Goal: Task Accomplishment & Management: Complete application form

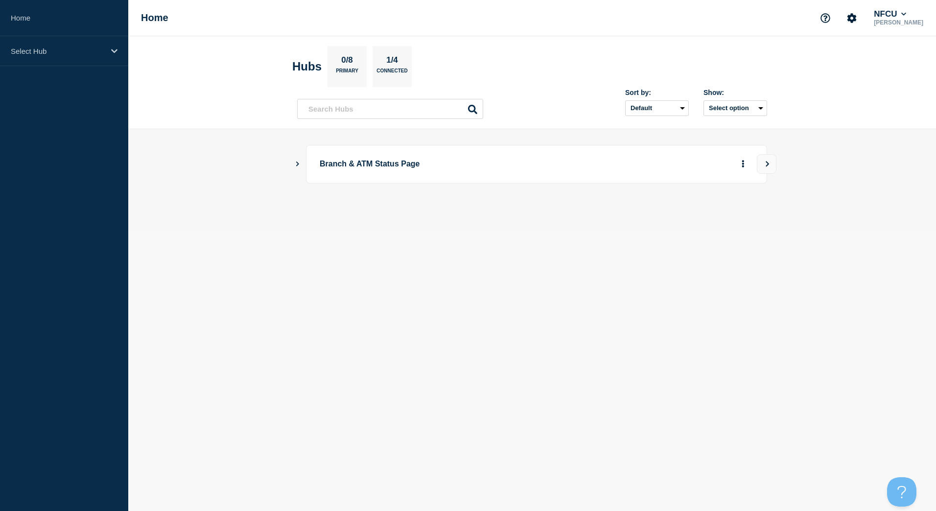
click at [300, 166] on button "Show Connected Hubs" at bounding box center [297, 164] width 5 height 7
click at [697, 208] on button "See overview" at bounding box center [709, 214] width 52 height 20
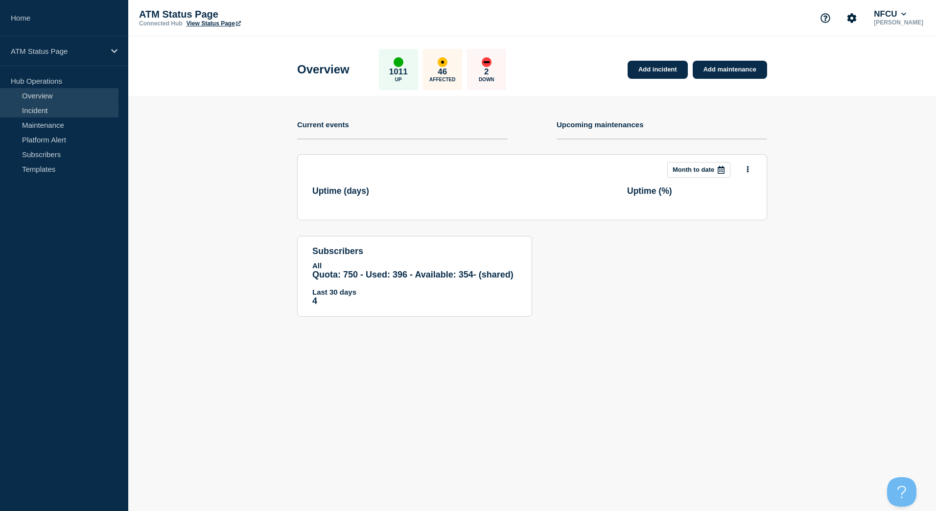
click at [50, 112] on link "Incident" at bounding box center [59, 110] width 118 height 15
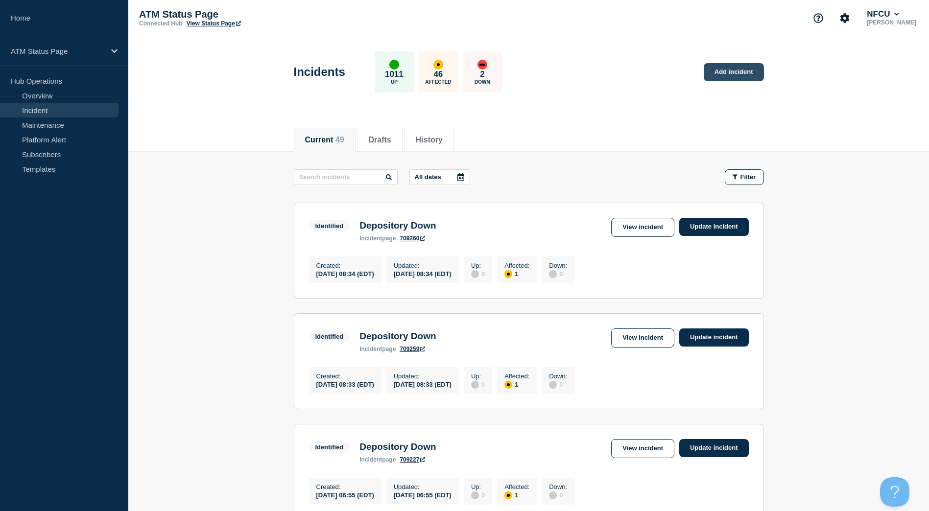
click at [756, 74] on link "Add incident" at bounding box center [733, 72] width 60 height 18
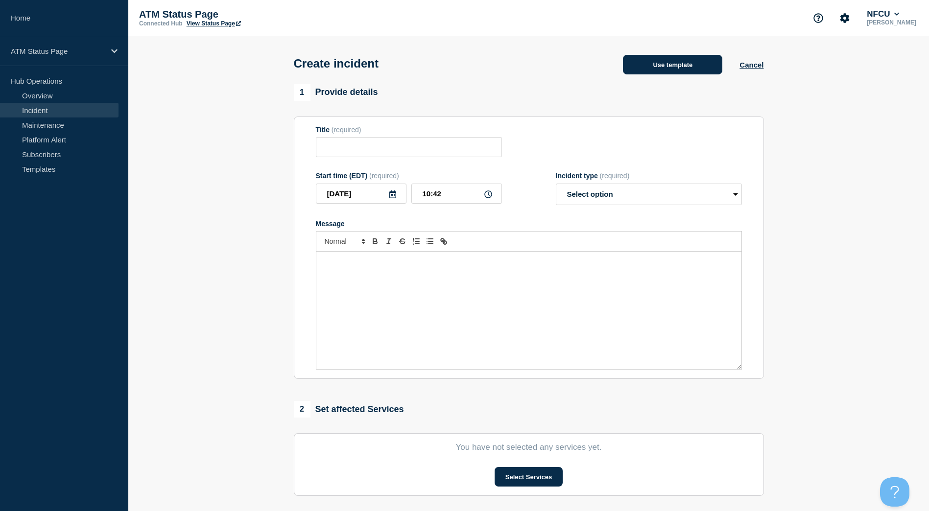
click at [676, 72] on button "Use template" at bounding box center [672, 65] width 99 height 20
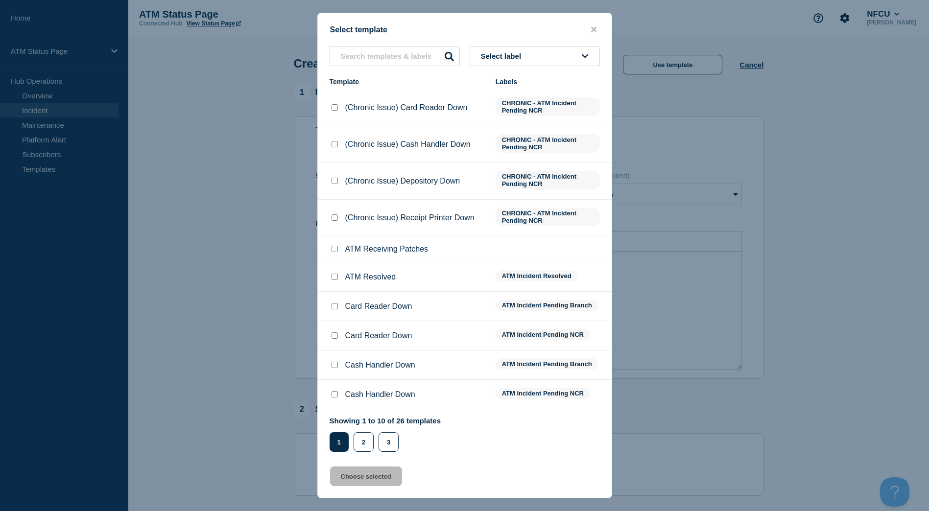
click at [578, 56] on button "Select label" at bounding box center [534, 56] width 130 height 20
type input "f"
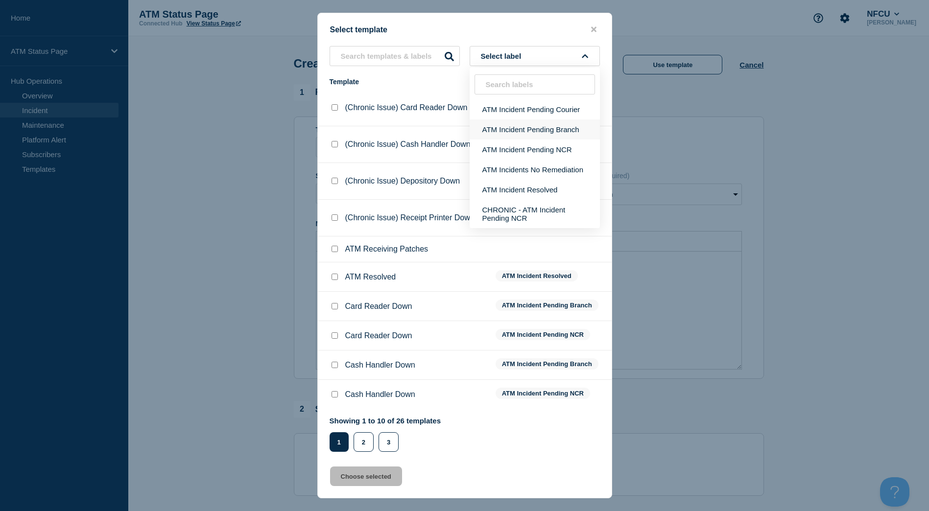
click at [549, 137] on button "ATM Incident Pending Branch" at bounding box center [534, 129] width 130 height 20
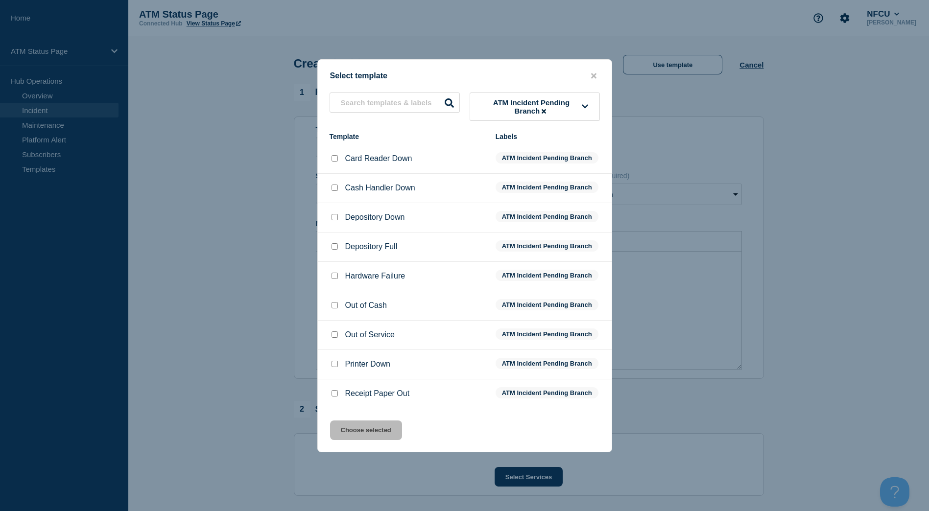
click at [335, 210] on li "Depository Down ATM Incident Pending Branch" at bounding box center [465, 217] width 294 height 29
click at [338, 216] on div at bounding box center [334, 217] width 10 height 10
click at [335, 216] on input "Depository Down checkbox" at bounding box center [334, 217] width 6 height 6
checkbox input "true"
drag, startPoint x: 360, startPoint y: 426, endPoint x: 367, endPoint y: 422, distance: 7.5
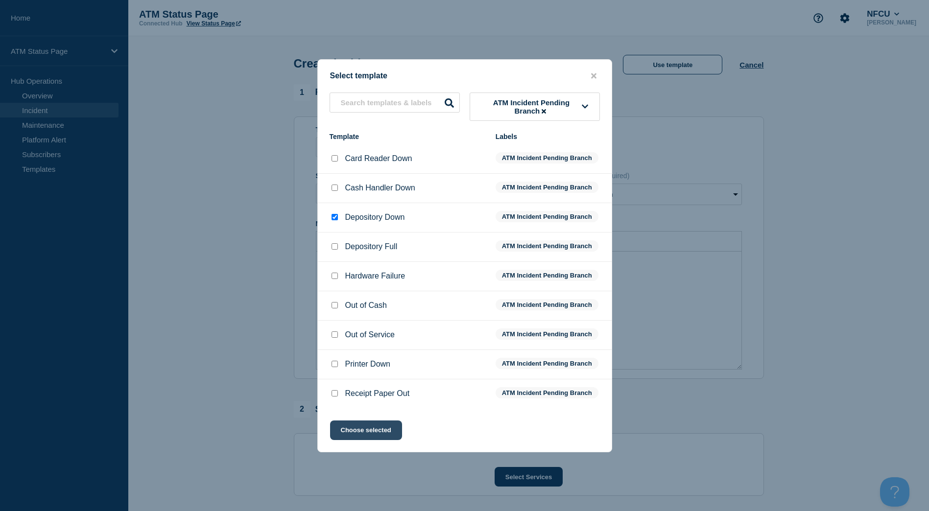
click at [361, 426] on button "Choose selected" at bounding box center [366, 431] width 72 height 20
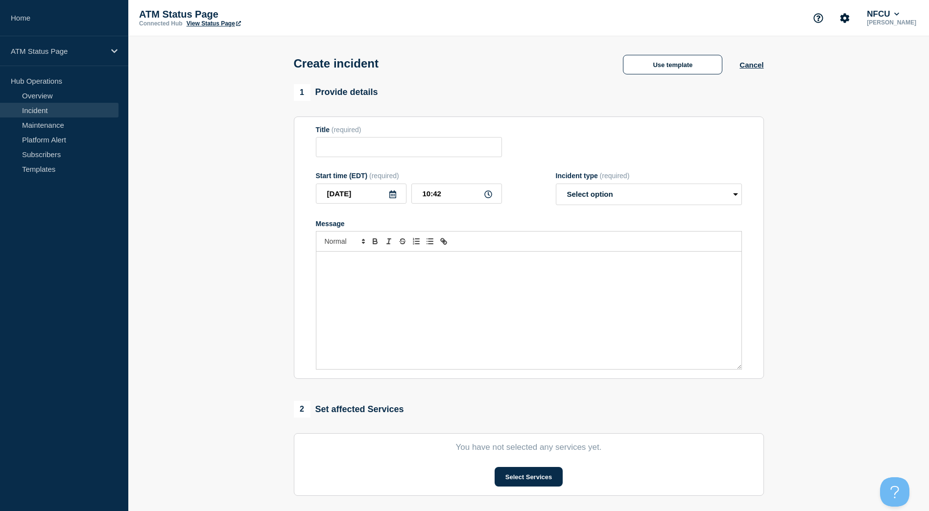
type input "Depository Down"
select select "identified"
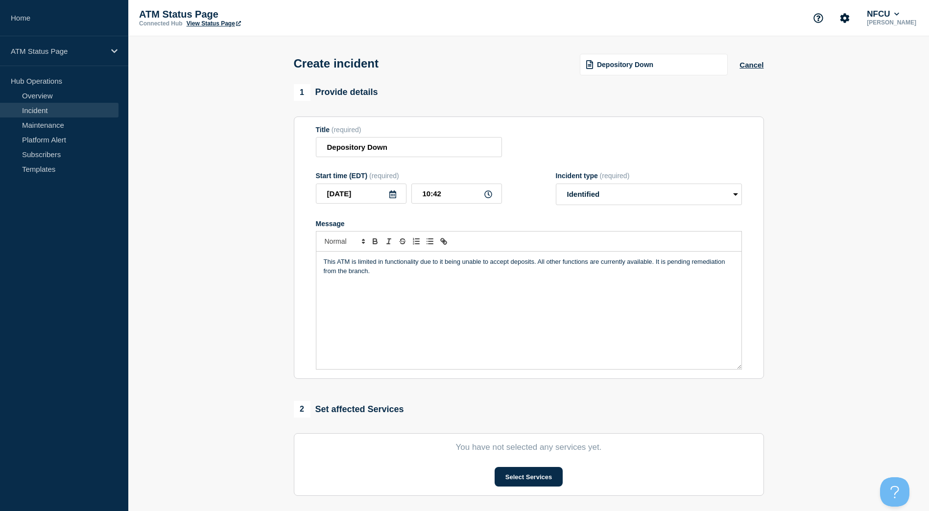
scroll to position [98, 0]
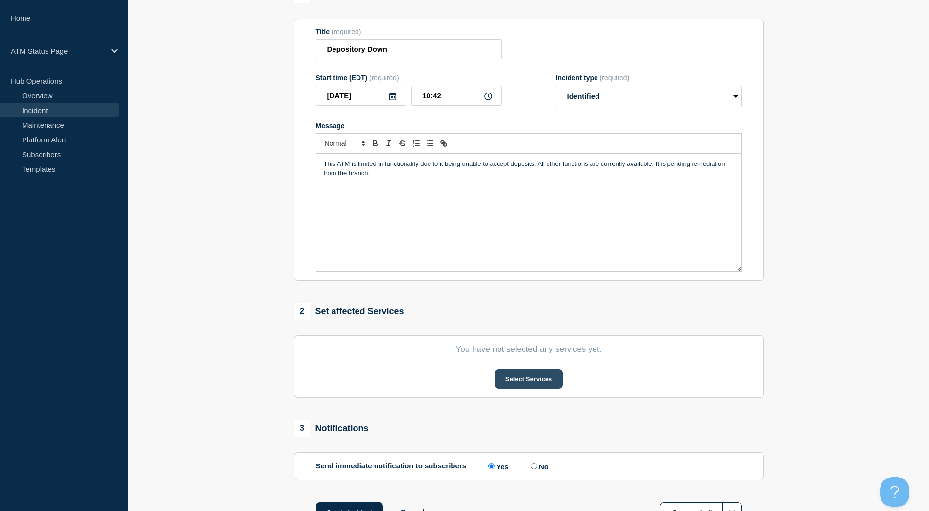
click at [531, 388] on button "Select Services" at bounding box center [528, 379] width 68 height 20
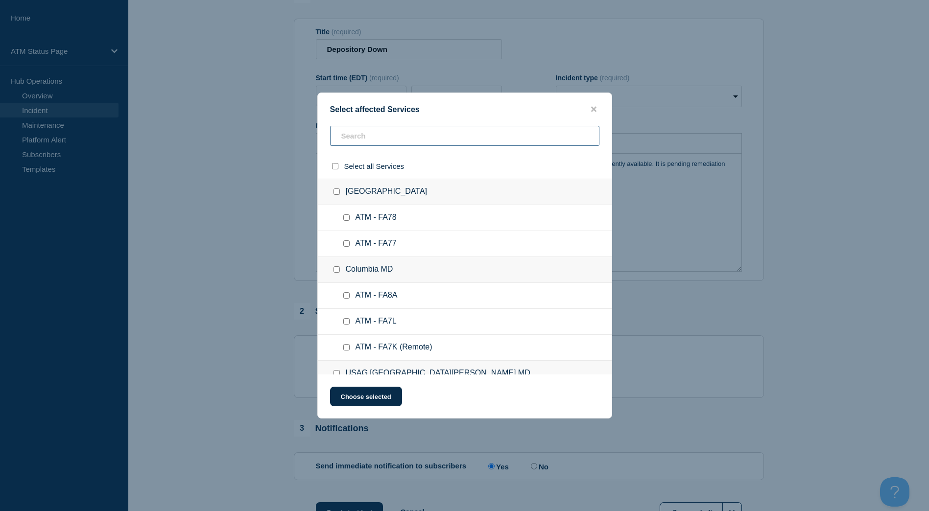
click at [387, 133] on input "text" at bounding box center [464, 136] width 269 height 20
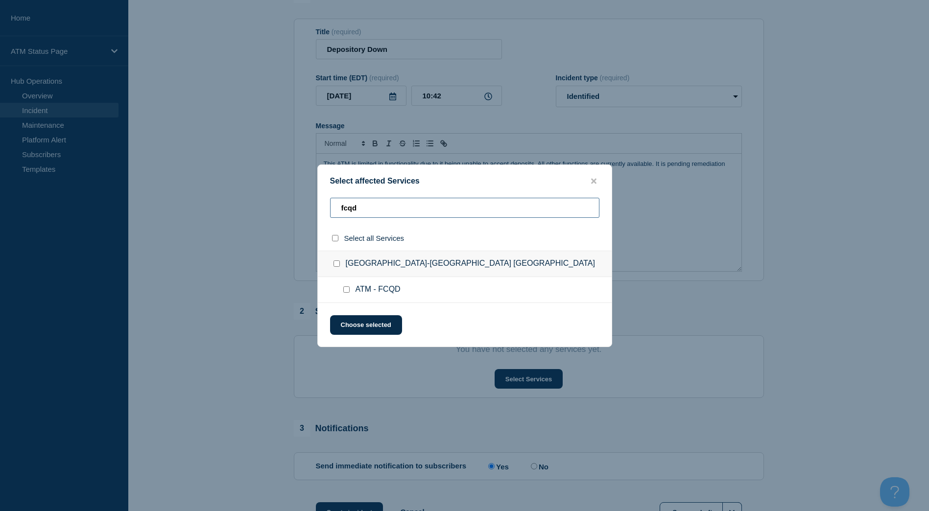
type input "fcqd"
click at [331, 266] on div at bounding box center [338, 264] width 14 height 10
click at [336, 269] on div at bounding box center [338, 264] width 14 height 10
click at [338, 263] on input "Hybla Valley-Alexandria VA checkbox" at bounding box center [336, 263] width 6 height 6
checkbox input "true"
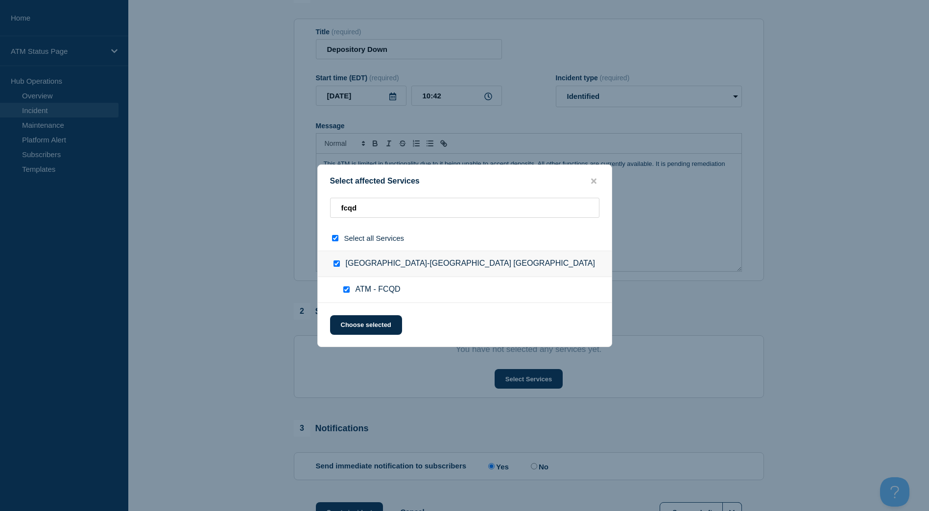
checkbox input "true"
click at [361, 314] on div "Select affected Services fcqd Select all Services [GEOGRAPHIC_DATA]-[GEOGRAPHIC…" at bounding box center [464, 255] width 295 height 183
click at [360, 320] on button "Choose selected" at bounding box center [366, 325] width 72 height 20
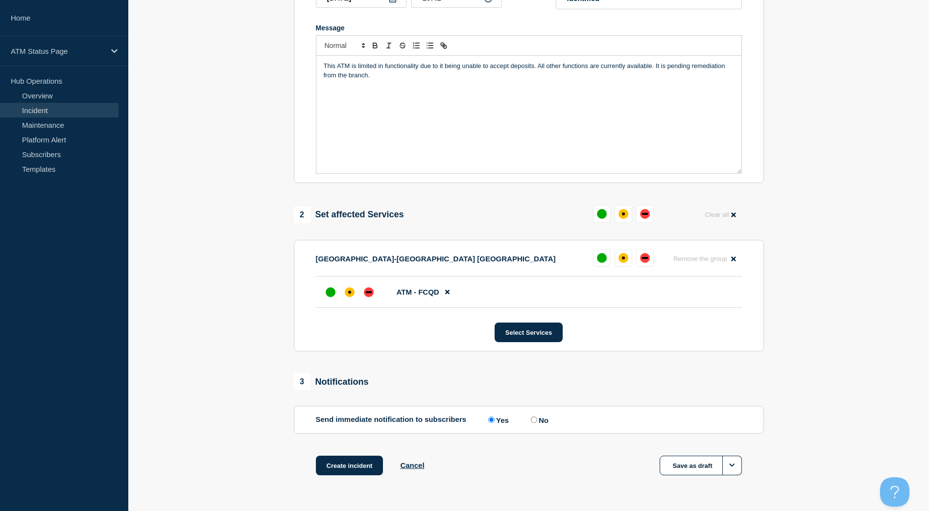
scroll to position [226, 0]
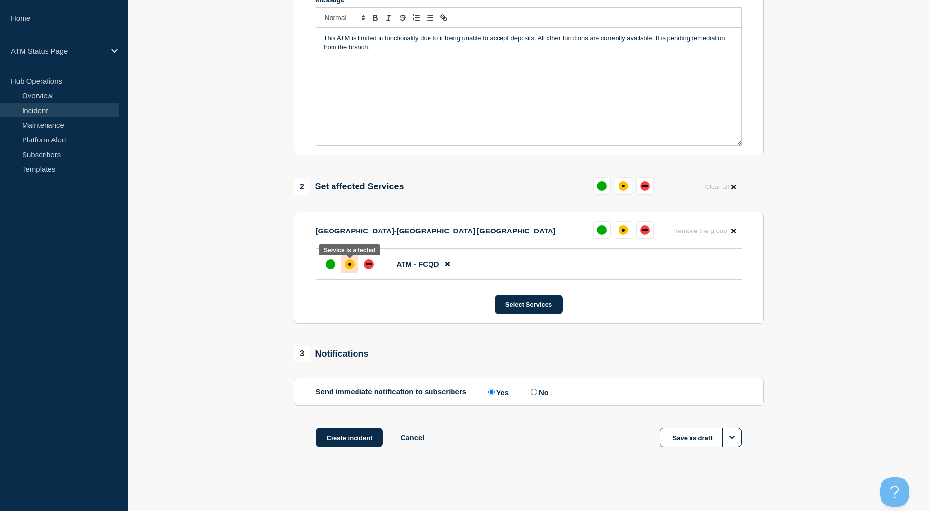
click at [352, 264] on div "affected" at bounding box center [350, 264] width 10 height 10
click at [348, 446] on button "Create incident" at bounding box center [350, 438] width 68 height 20
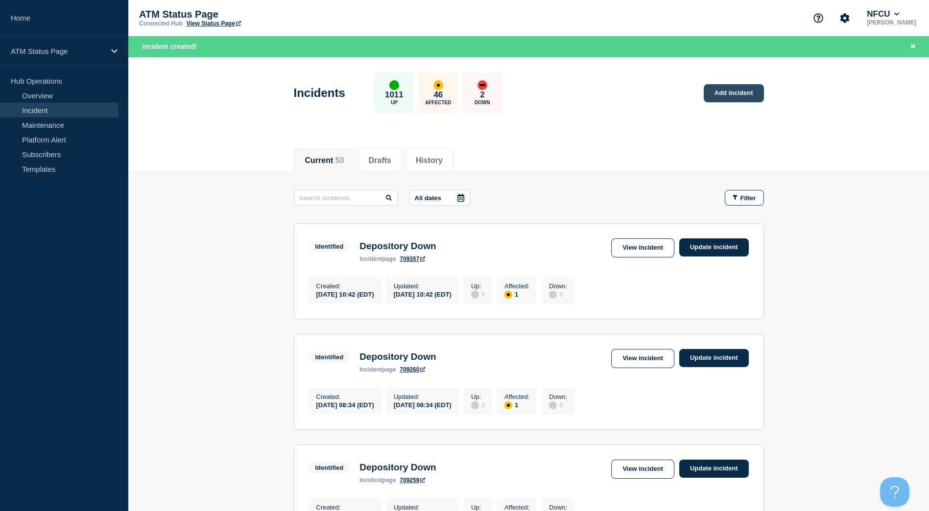
click at [749, 87] on link "Add incident" at bounding box center [733, 93] width 60 height 18
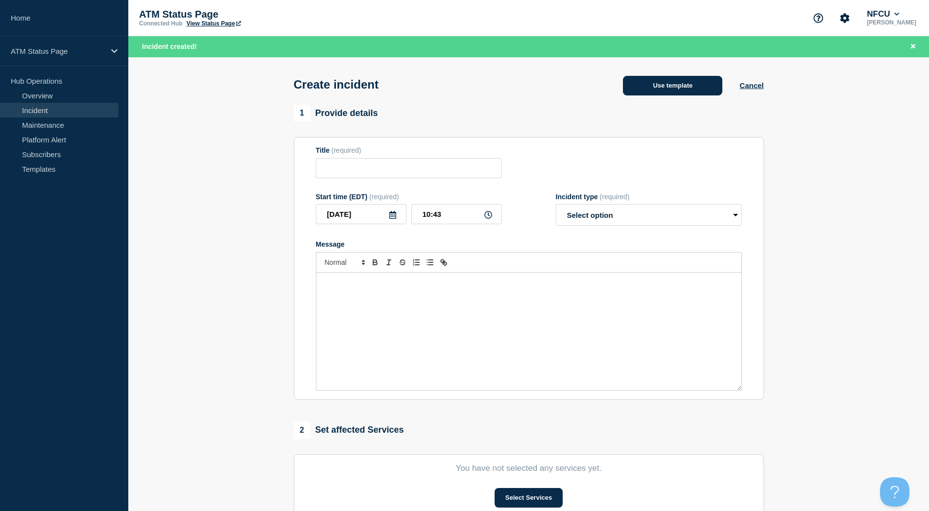
click at [666, 80] on button "Use template" at bounding box center [672, 86] width 99 height 20
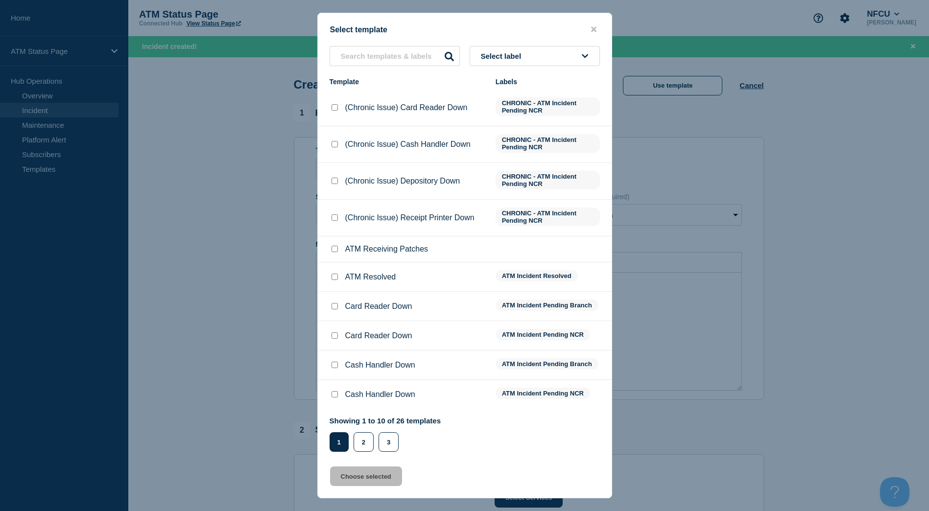
click at [546, 58] on button "Select label" at bounding box center [534, 56] width 130 height 20
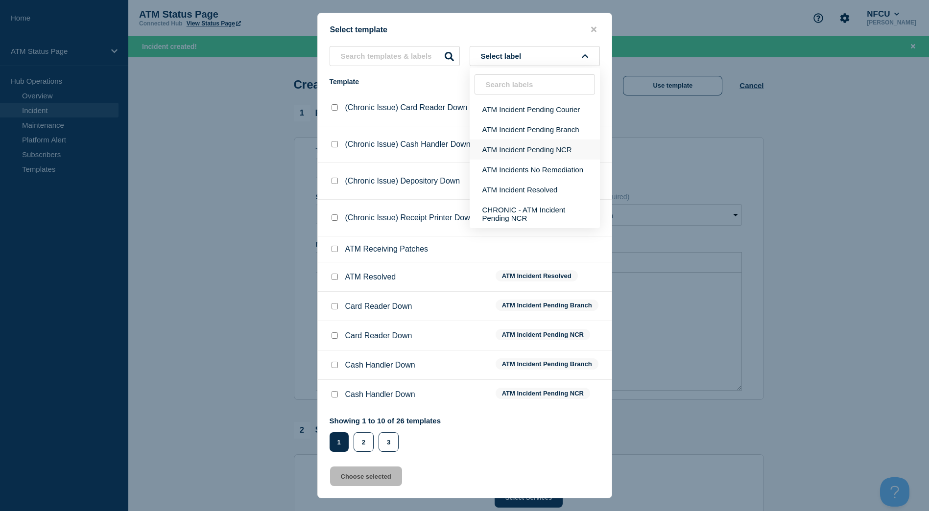
click at [521, 143] on button "ATM Incident Pending NCR" at bounding box center [534, 150] width 130 height 20
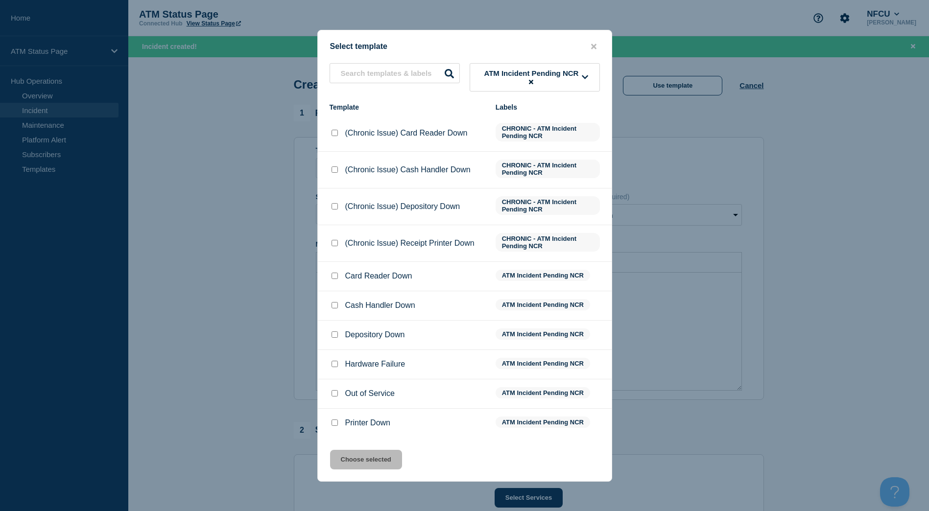
click at [331, 336] on input "Depository Down checkbox" at bounding box center [334, 334] width 6 height 6
checkbox input "true"
click at [381, 472] on div "Select template ATM Incident Pending NCR Template Labels (Chronic Issue) Card R…" at bounding box center [464, 256] width 295 height 452
click at [380, 464] on button "Choose selected" at bounding box center [366, 460] width 72 height 20
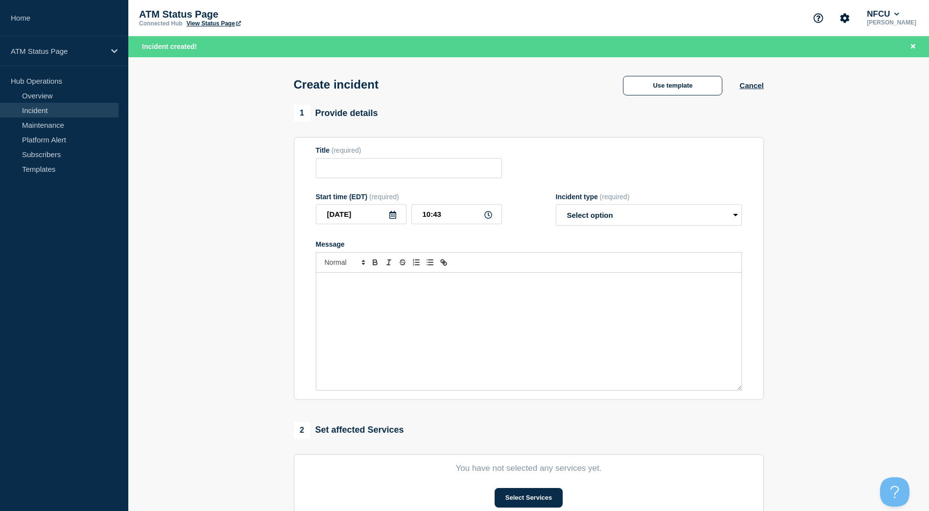
type input "Depository Down"
select select "identified"
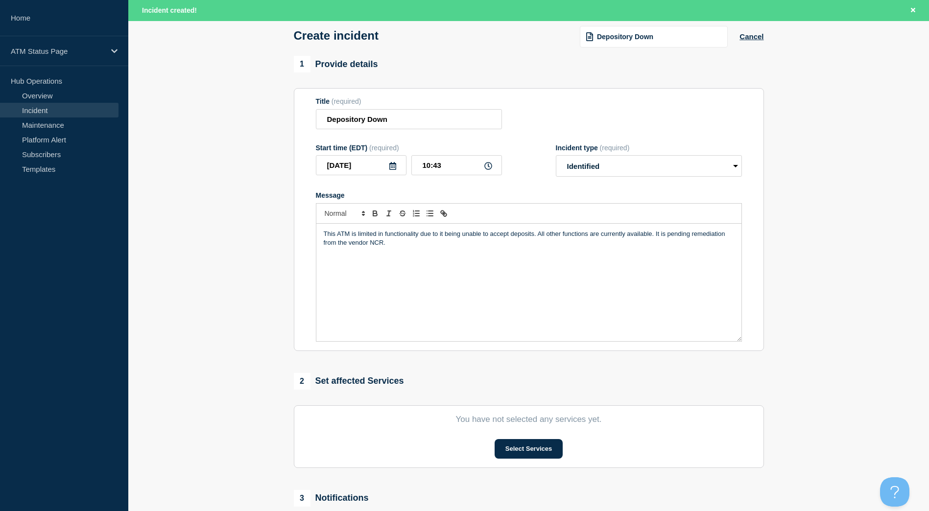
scroll to position [98, 0]
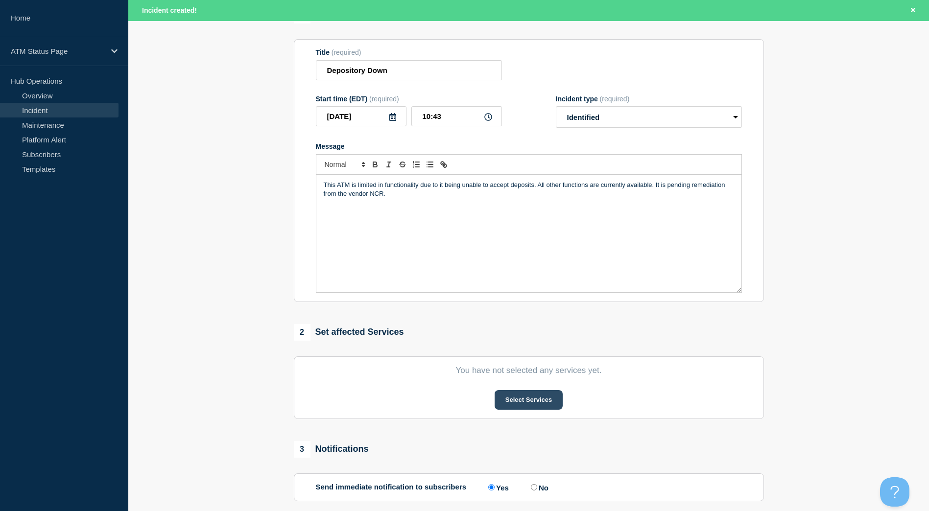
click at [500, 397] on button "Select Services" at bounding box center [528, 400] width 68 height 20
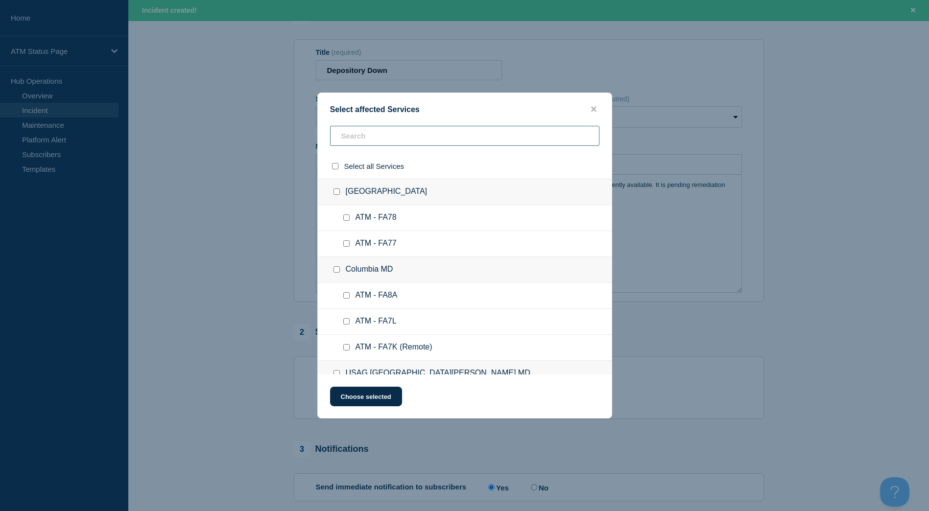
click at [397, 141] on input "text" at bounding box center [464, 136] width 269 height 20
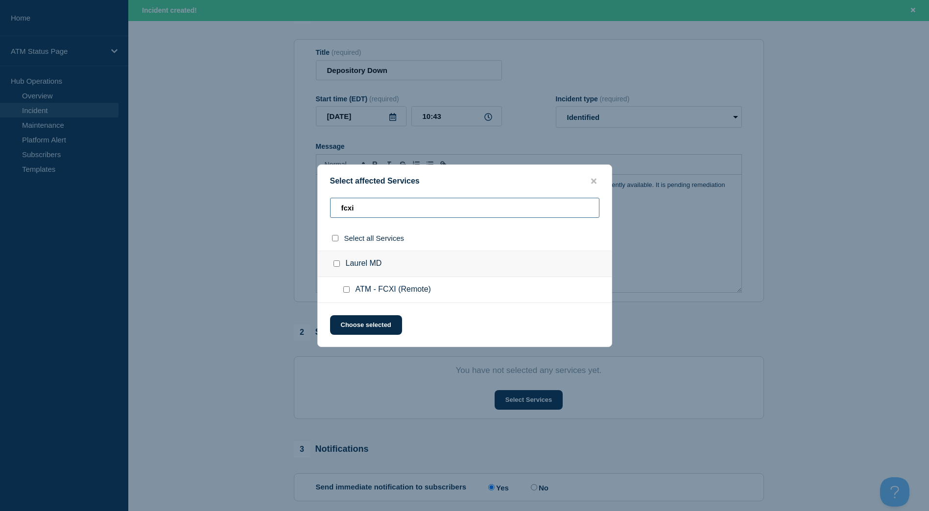
type input "fcxi"
click at [333, 259] on div at bounding box center [338, 264] width 14 height 10
click at [333, 264] on input "Laurel MD checkbox" at bounding box center [336, 263] width 6 height 6
checkbox input "true"
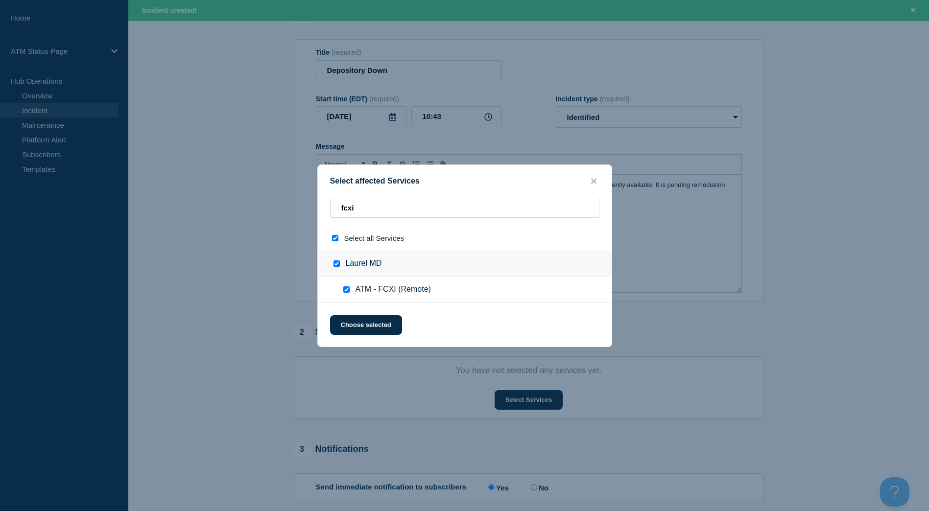
checkbox input "true"
click at [358, 324] on button "Choose selected" at bounding box center [366, 325] width 72 height 20
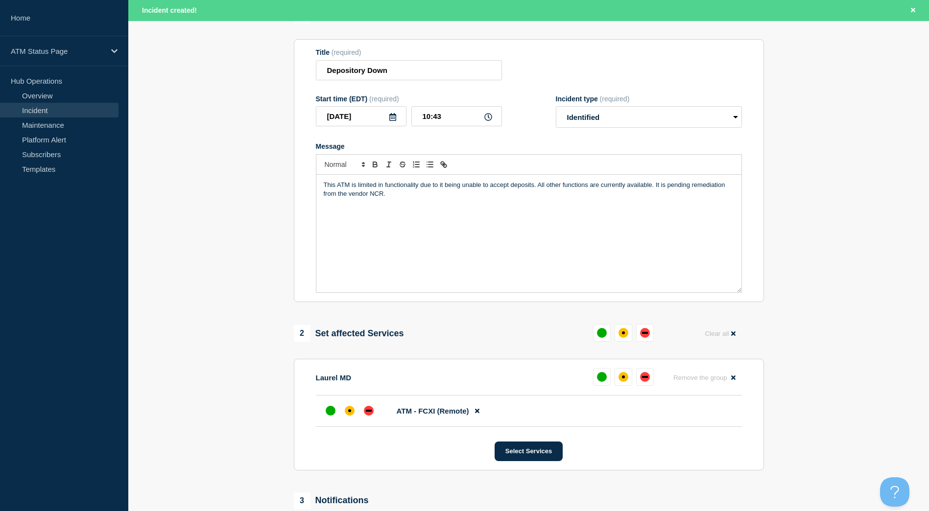
scroll to position [196, 0]
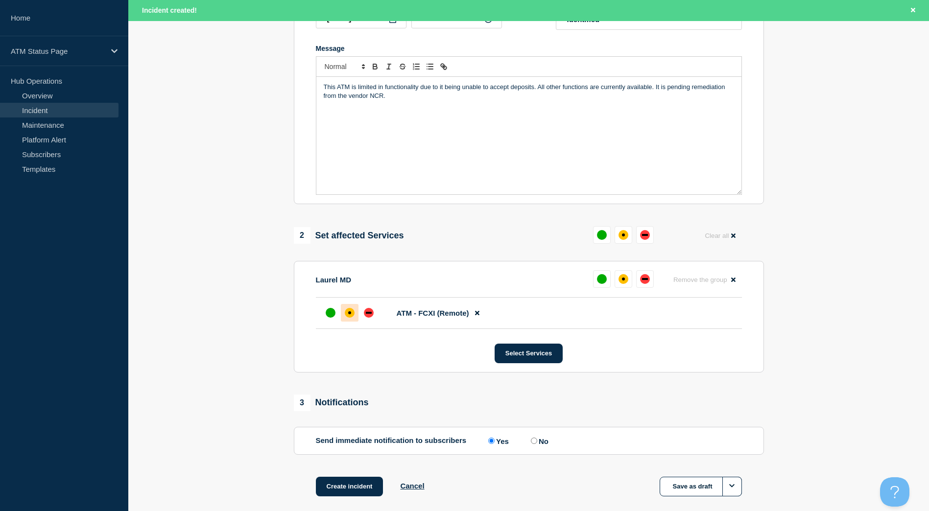
click at [351, 314] on div "affected" at bounding box center [349, 312] width 3 height 3
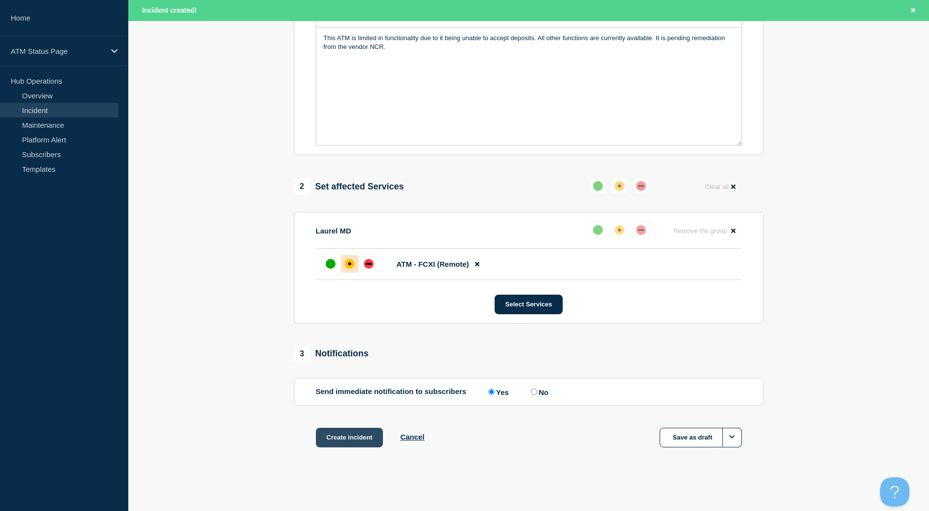
click at [359, 439] on button "Create incident" at bounding box center [350, 438] width 68 height 20
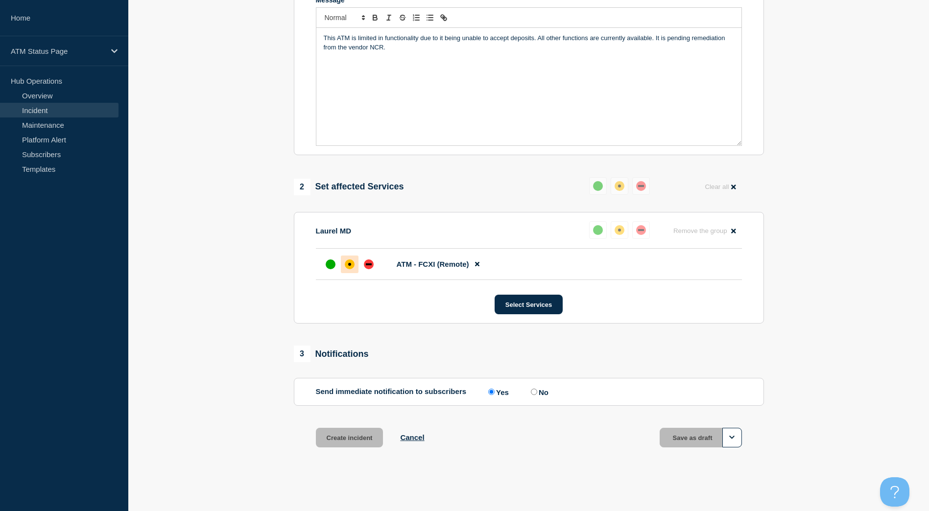
scroll to position [226, 0]
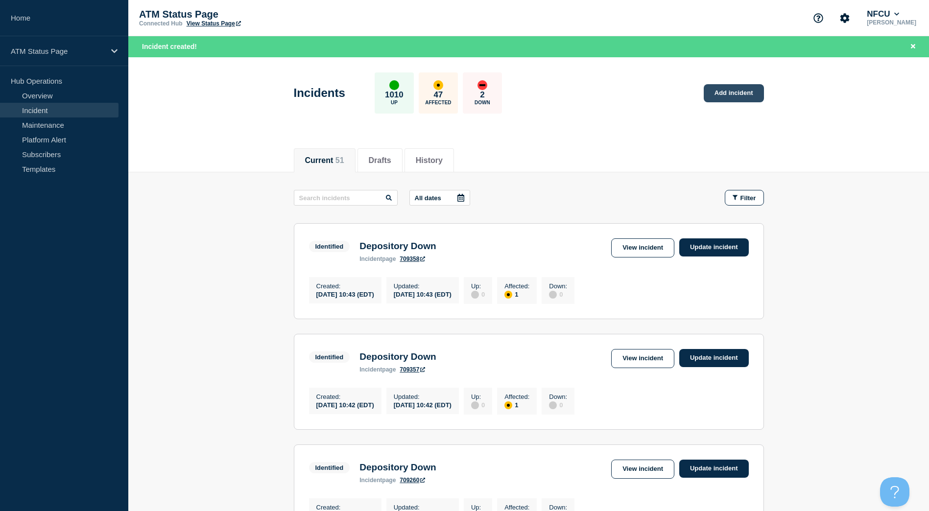
click at [732, 93] on link "Add incident" at bounding box center [733, 93] width 60 height 18
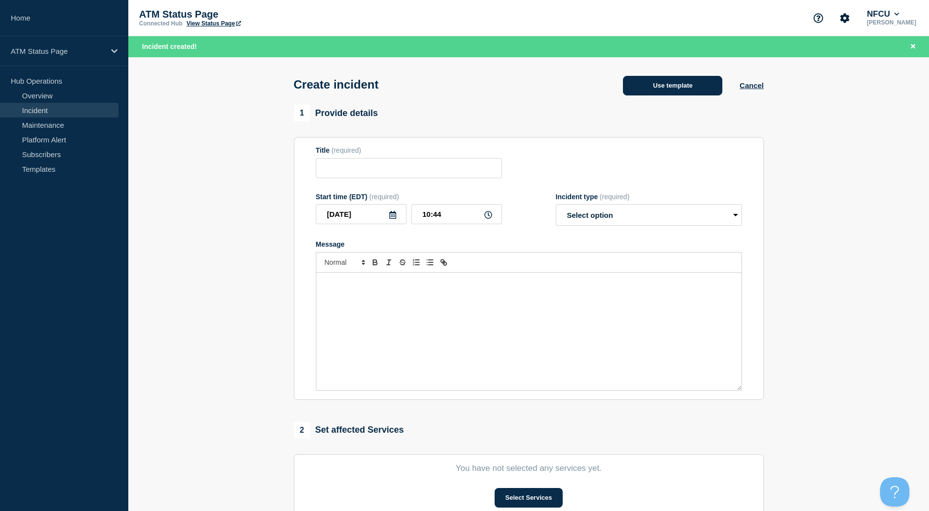
click at [710, 88] on button "Use template" at bounding box center [672, 86] width 99 height 20
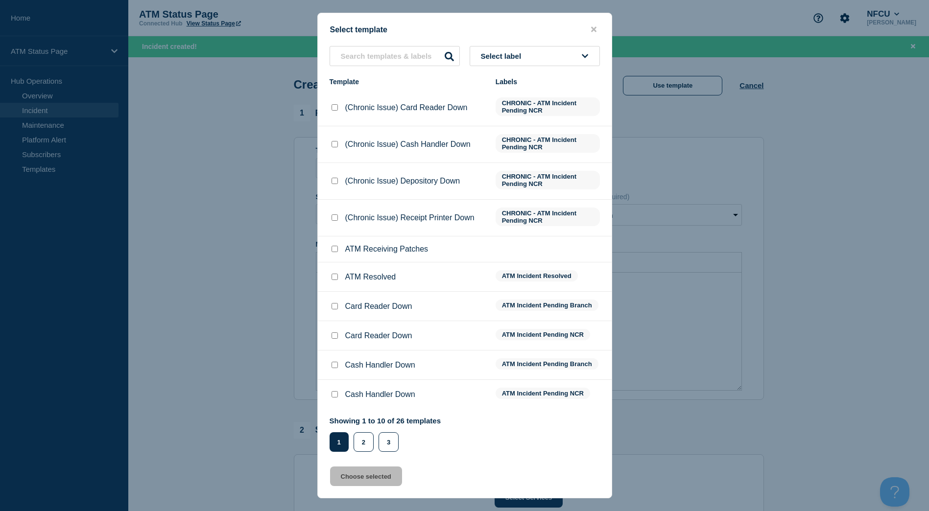
click at [584, 65] on button "Select label" at bounding box center [534, 56] width 130 height 20
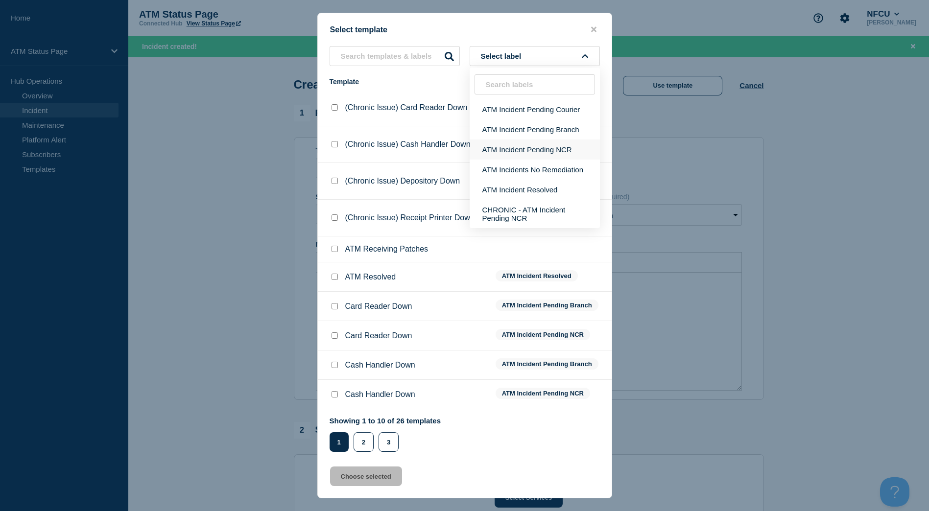
click at [572, 149] on button "ATM Incident Pending NCR" at bounding box center [534, 150] width 130 height 20
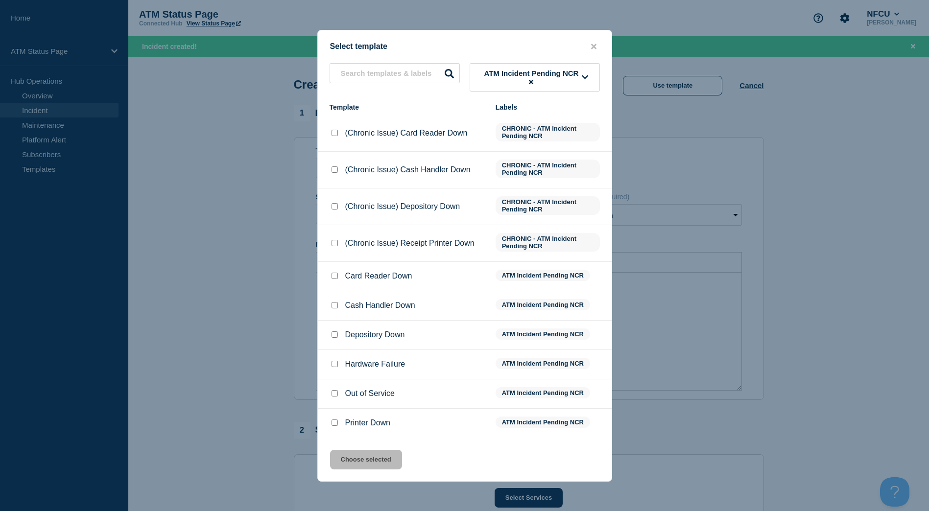
click at [331, 334] on input "Depository Down checkbox" at bounding box center [334, 334] width 6 height 6
checkbox input "true"
click at [379, 462] on button "Choose selected" at bounding box center [366, 460] width 72 height 20
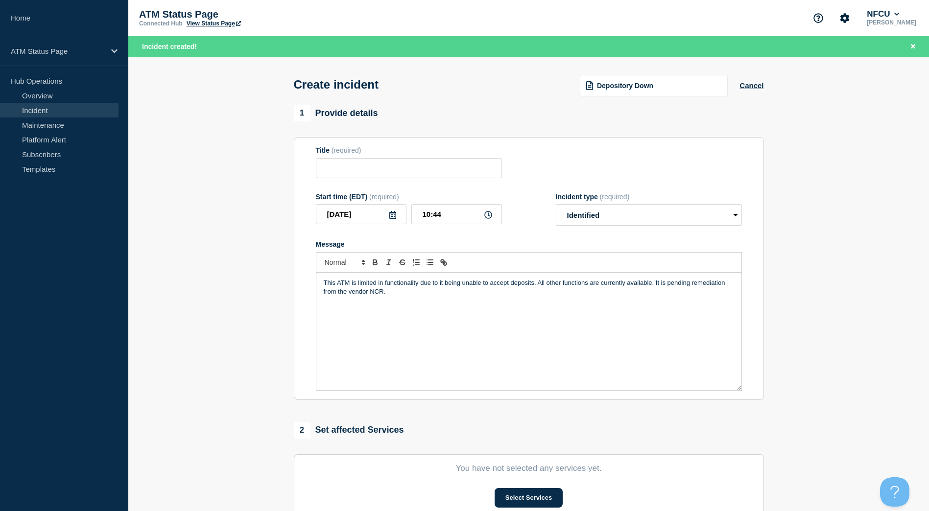
type input "Depository Down"
select select "identified"
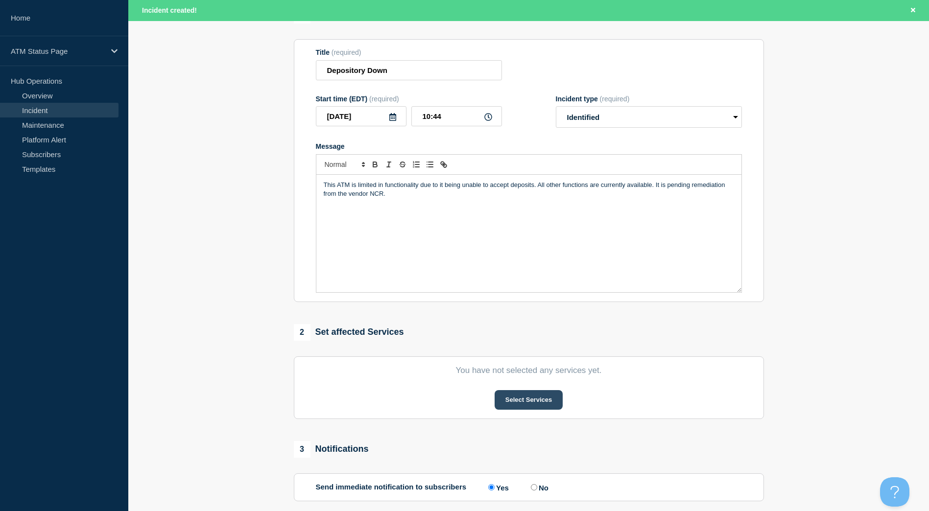
click at [547, 398] on button "Select Services" at bounding box center [528, 400] width 68 height 20
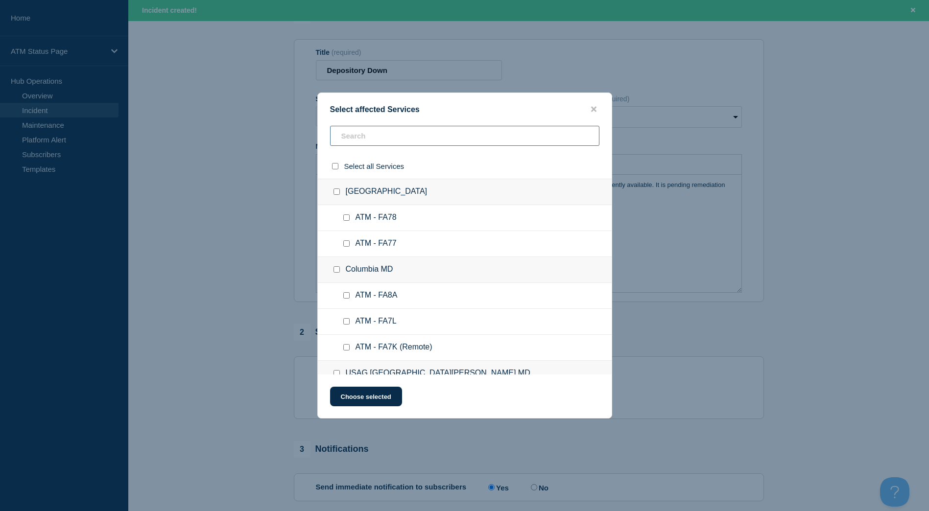
click at [401, 129] on input "text" at bounding box center [464, 136] width 269 height 20
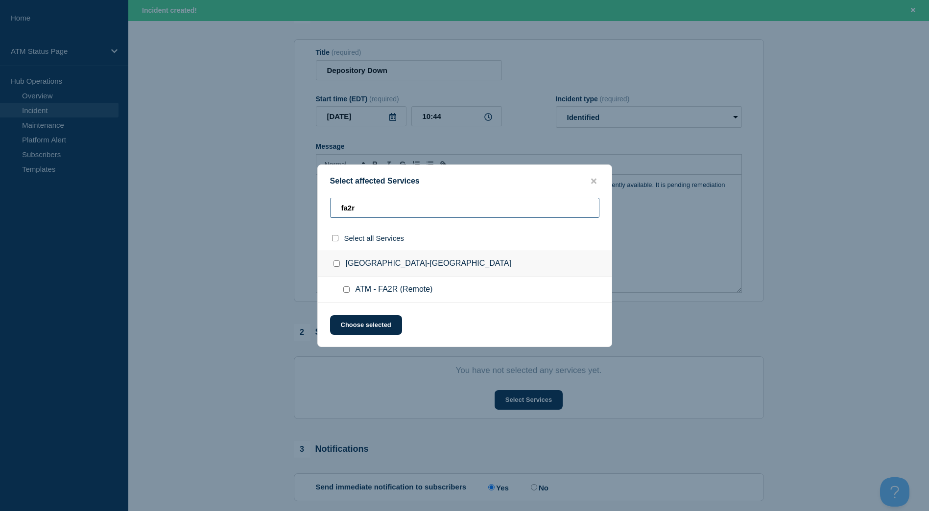
type input "fa2r"
click at [337, 267] on input "Kempsville-VA Beach checkbox" at bounding box center [336, 263] width 6 height 6
checkbox input "true"
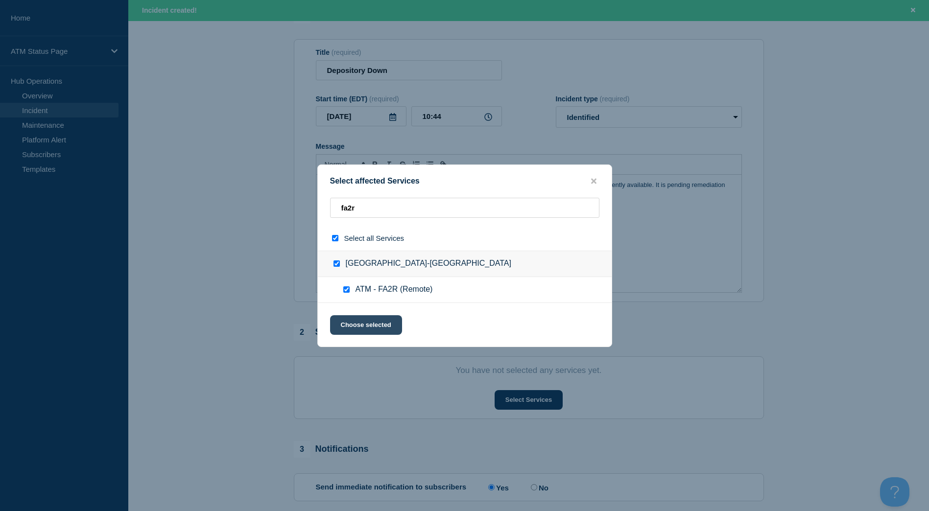
click at [359, 324] on button "Choose selected" at bounding box center [366, 325] width 72 height 20
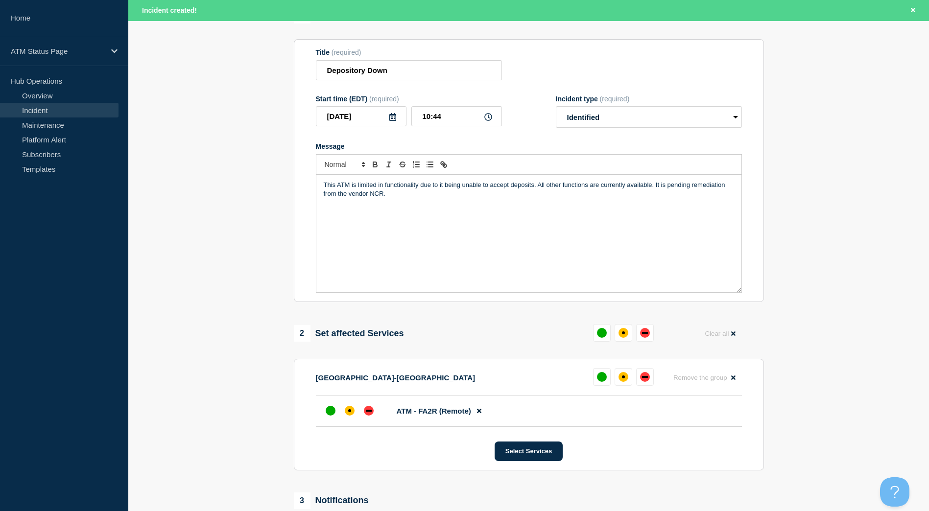
click at [351, 427] on li "ATM - FA2R (Remote)" at bounding box center [529, 411] width 426 height 31
click at [351, 419] on div at bounding box center [350, 411] width 18 height 18
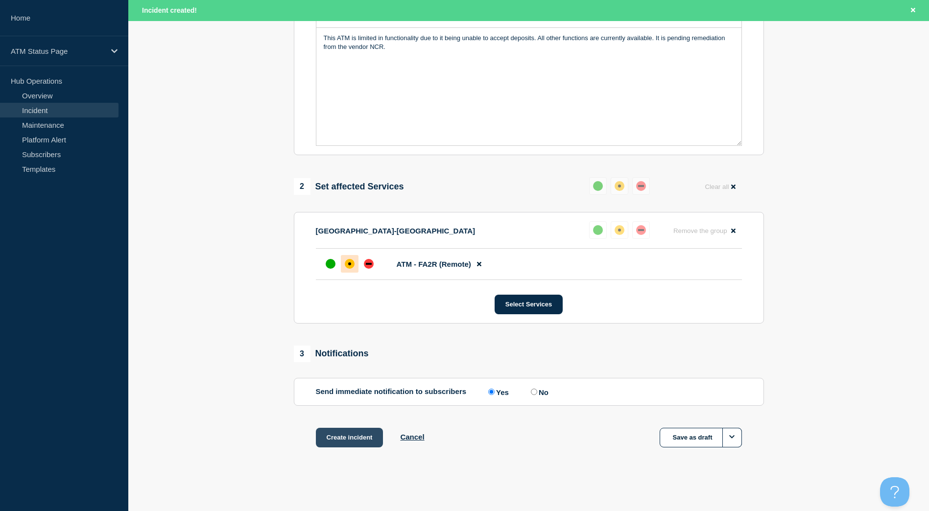
click at [330, 434] on button "Create incident" at bounding box center [350, 438] width 68 height 20
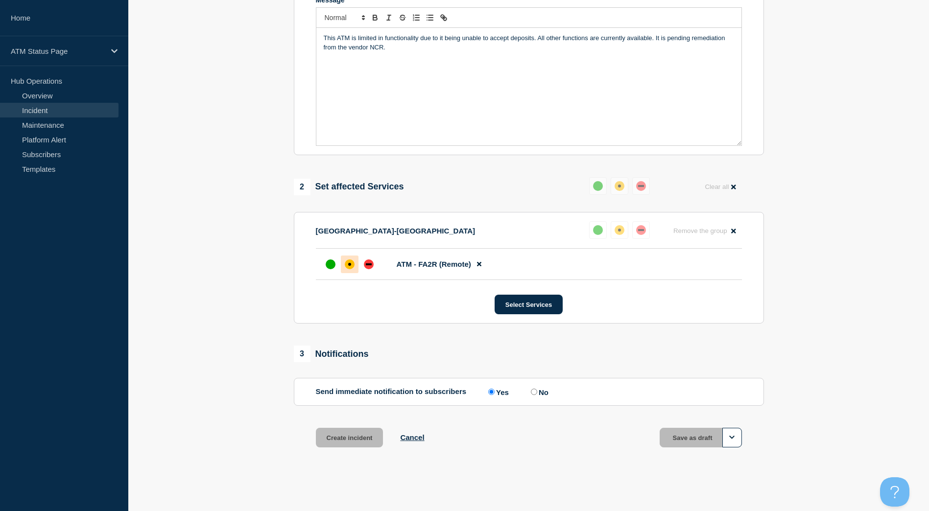
scroll to position [226, 0]
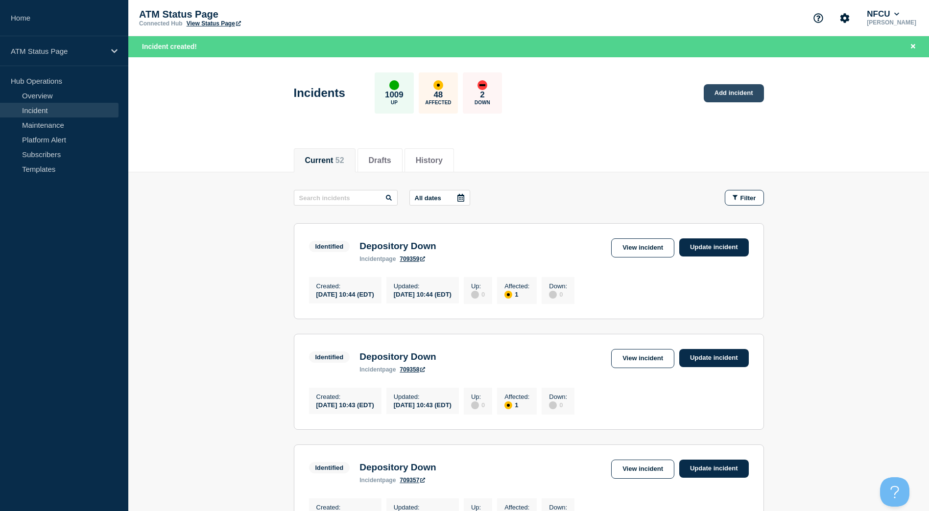
click at [741, 91] on link "Add incident" at bounding box center [733, 93] width 60 height 18
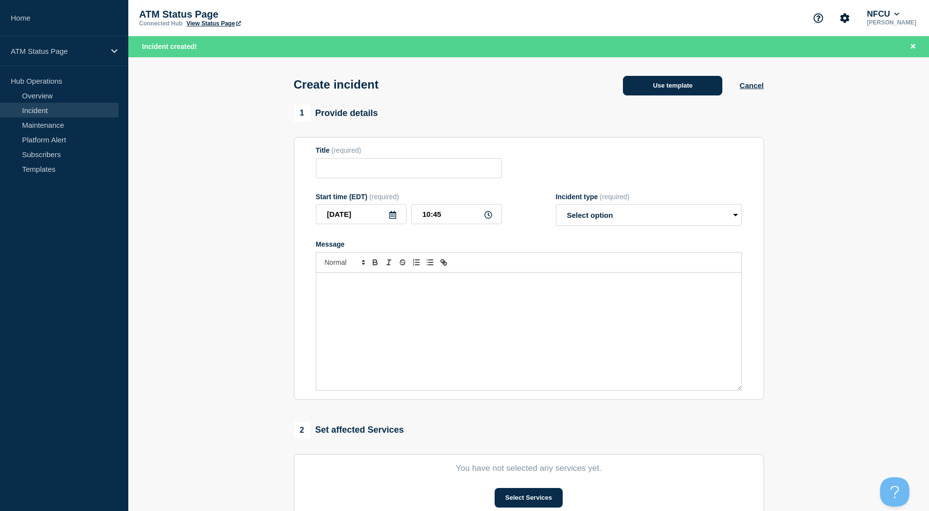
click at [649, 91] on button "Use template" at bounding box center [672, 86] width 99 height 20
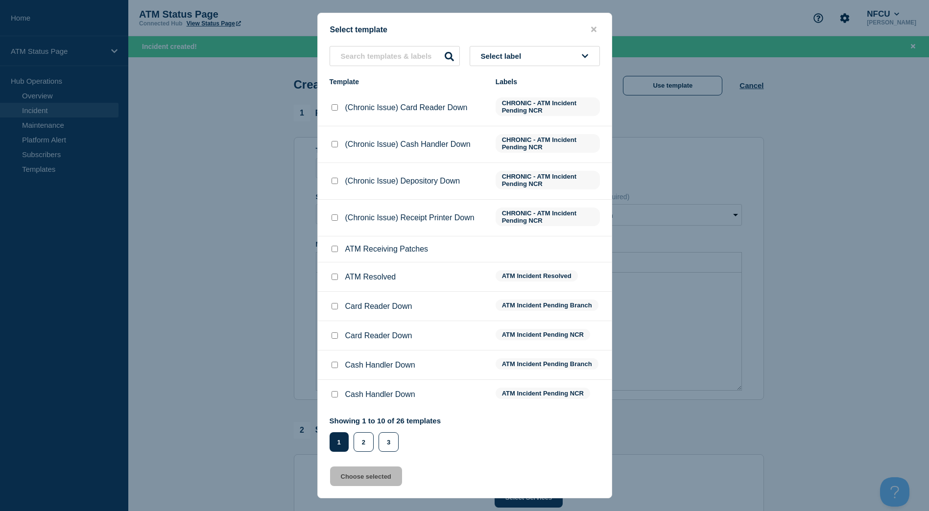
click at [563, 55] on button "Select label" at bounding box center [534, 56] width 130 height 20
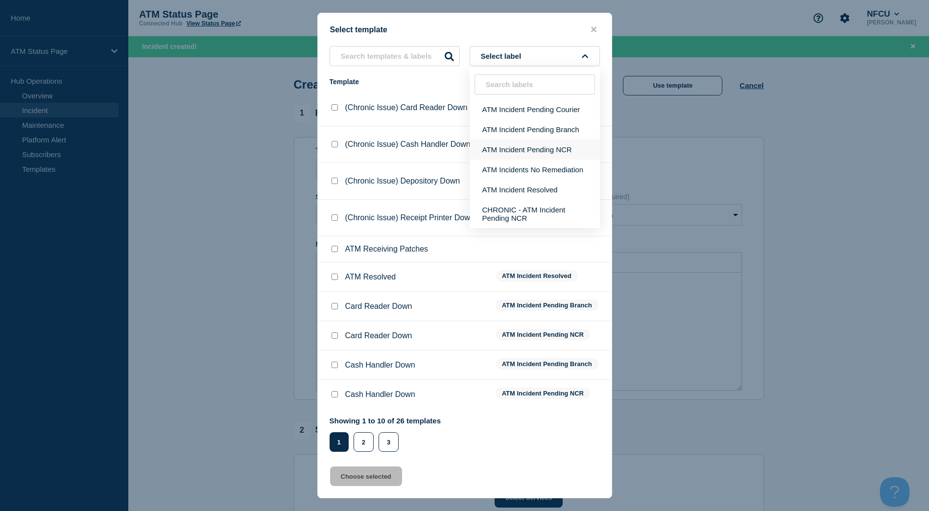
click at [558, 143] on button "ATM Incident Pending NCR" at bounding box center [534, 150] width 130 height 20
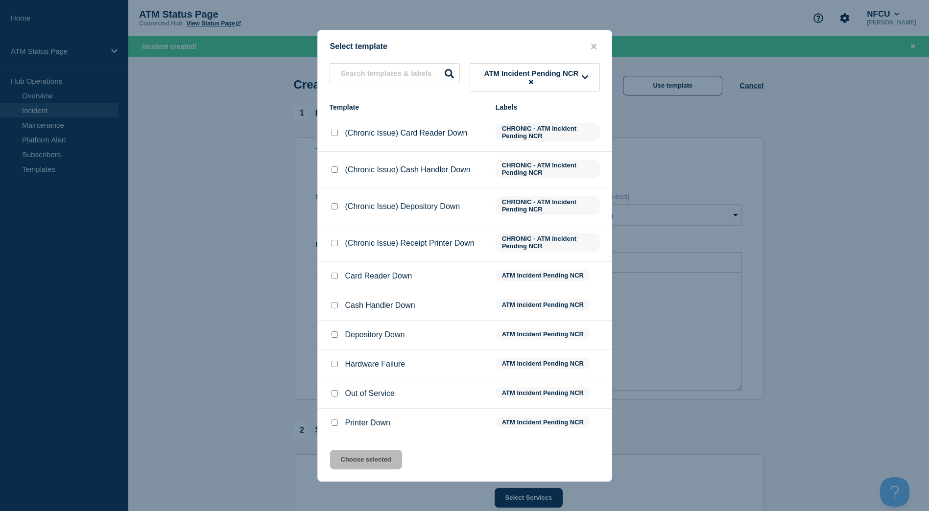
click at [330, 338] on div at bounding box center [334, 335] width 10 height 10
click at [332, 338] on input "Depository Down checkbox" at bounding box center [334, 334] width 6 height 6
checkbox input "true"
click at [360, 457] on button "Choose selected" at bounding box center [366, 460] width 72 height 20
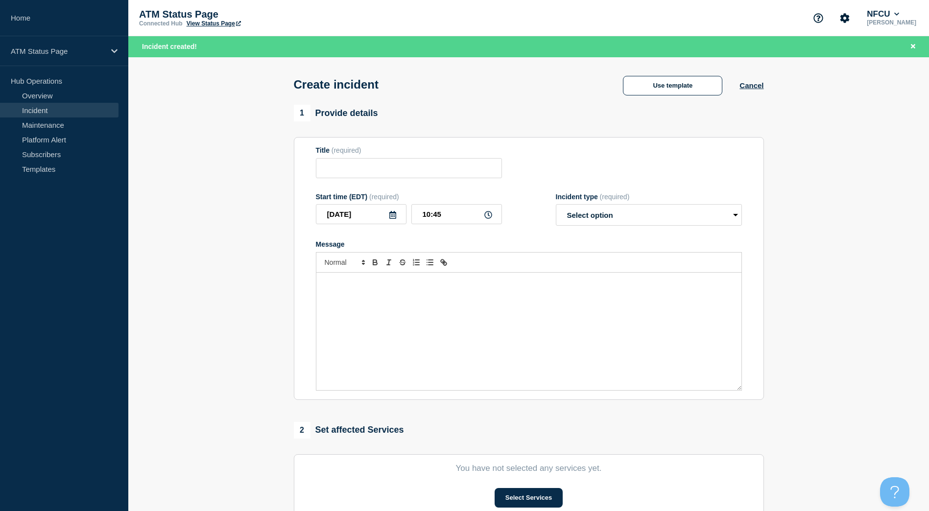
type input "Depository Down"
select select "identified"
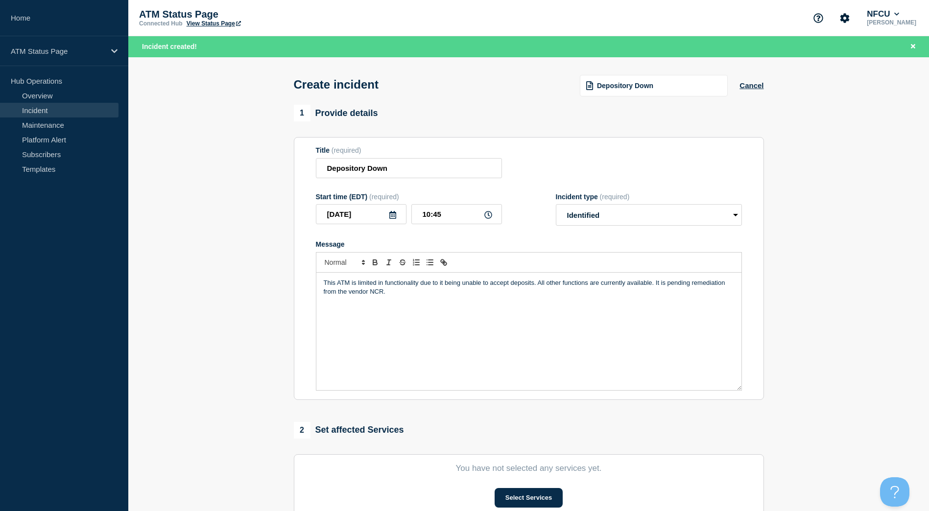
scroll to position [98, 0]
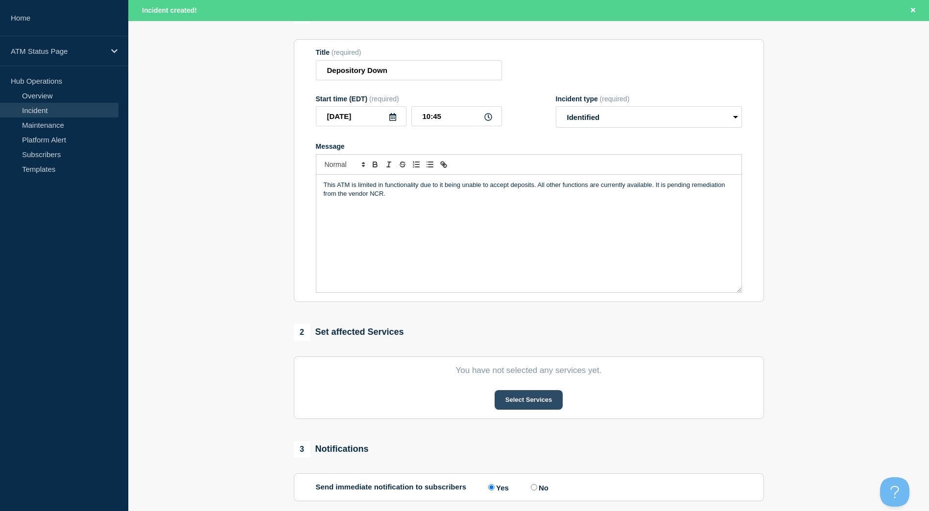
click at [533, 410] on button "Select Services" at bounding box center [528, 400] width 68 height 20
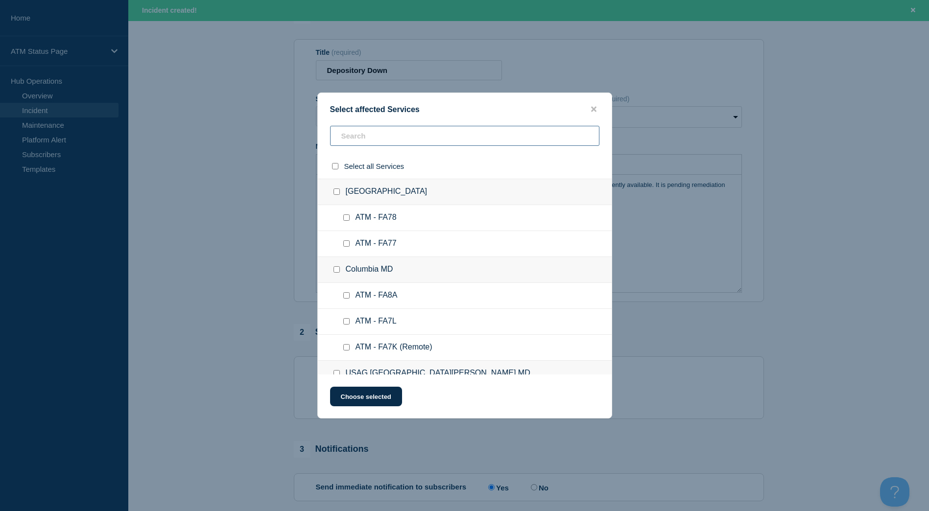
click at [362, 142] on input "text" at bounding box center [464, 136] width 269 height 20
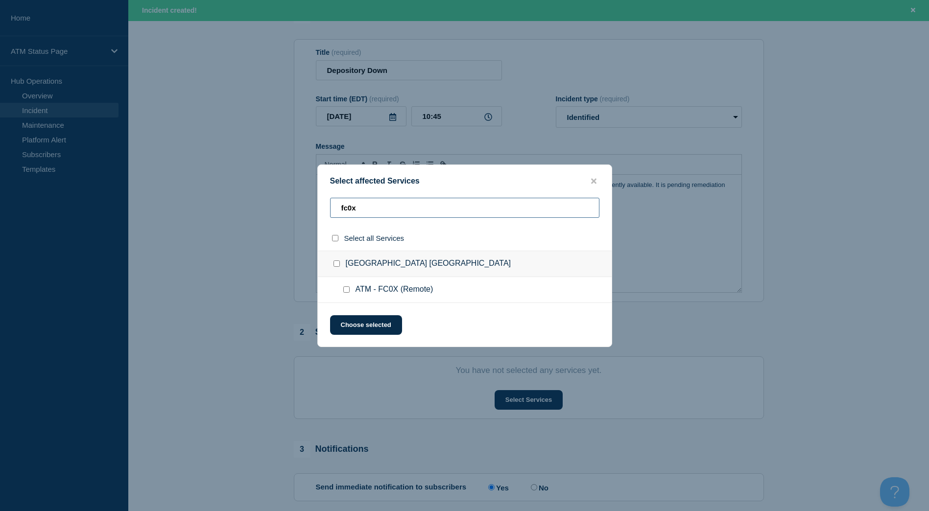
type input "fc0x"
click at [334, 268] on div at bounding box center [338, 264] width 14 height 10
click at [336, 264] on input "Corpus Christi TX checkbox" at bounding box center [336, 263] width 6 height 6
checkbox input "true"
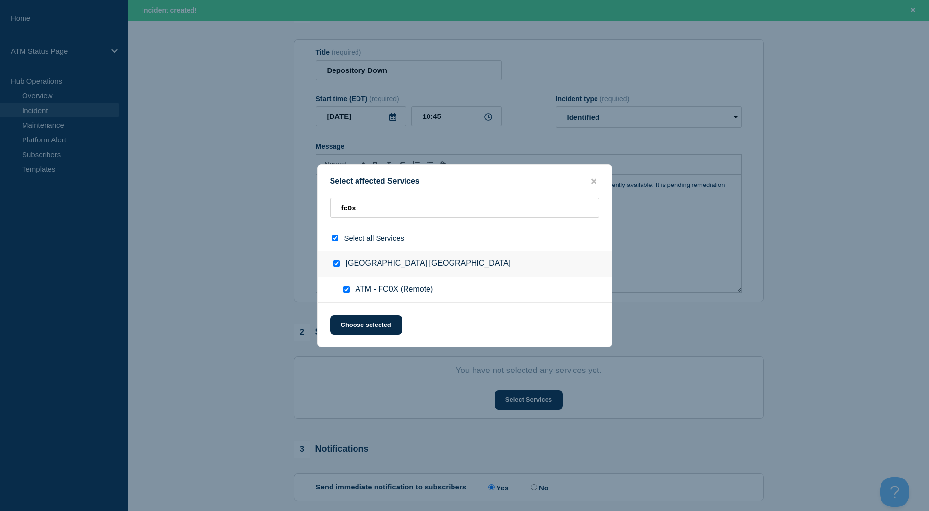
checkbox input "true"
click at [366, 330] on button "Choose selected" at bounding box center [366, 325] width 72 height 20
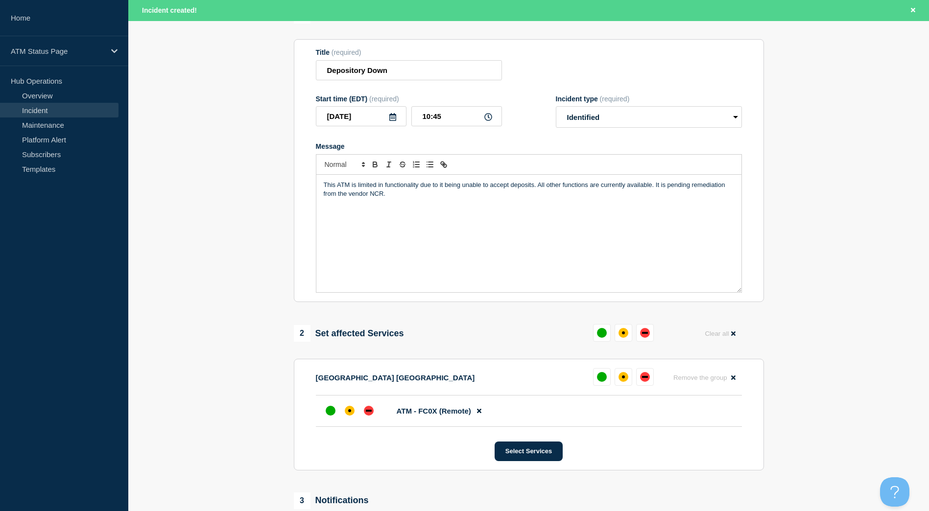
scroll to position [147, 0]
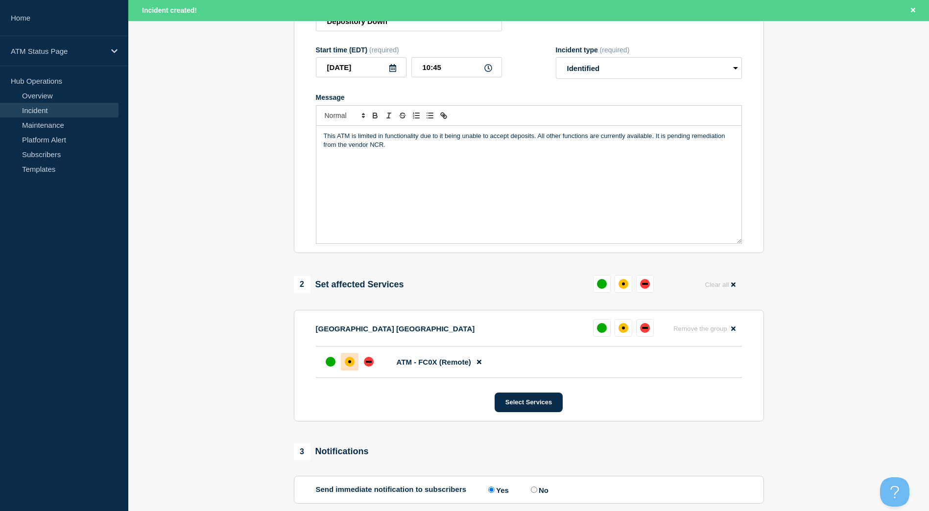
click at [342, 370] on div at bounding box center [350, 362] width 18 height 18
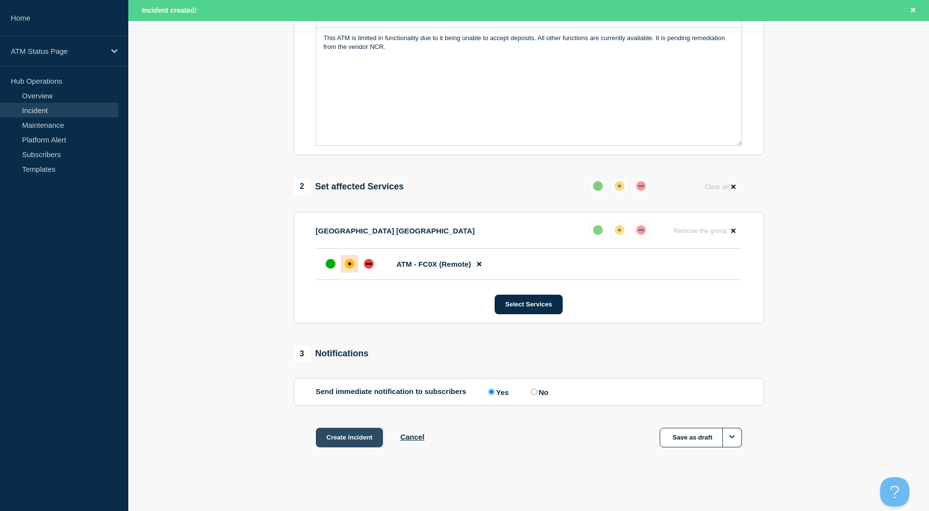
click at [342, 432] on button "Create incident" at bounding box center [350, 438] width 68 height 20
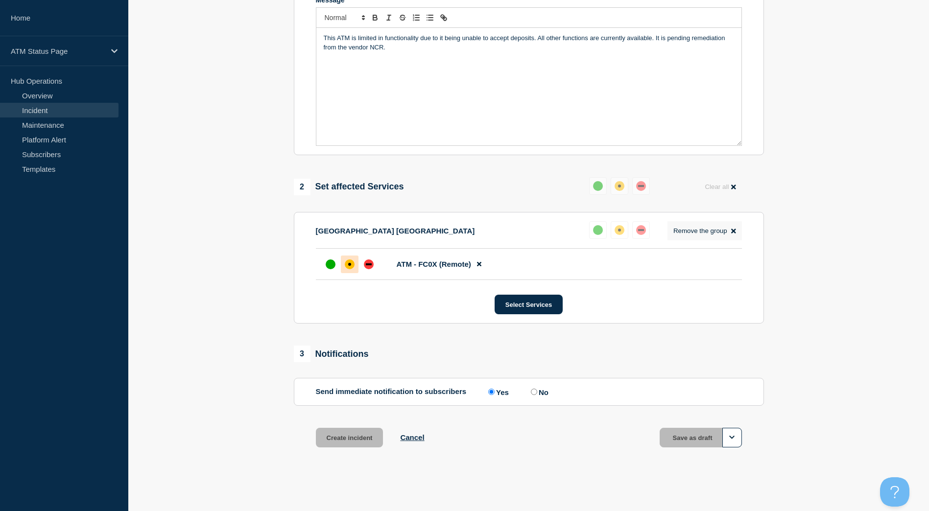
scroll to position [226, 0]
